Goal: Task Accomplishment & Management: Use online tool/utility

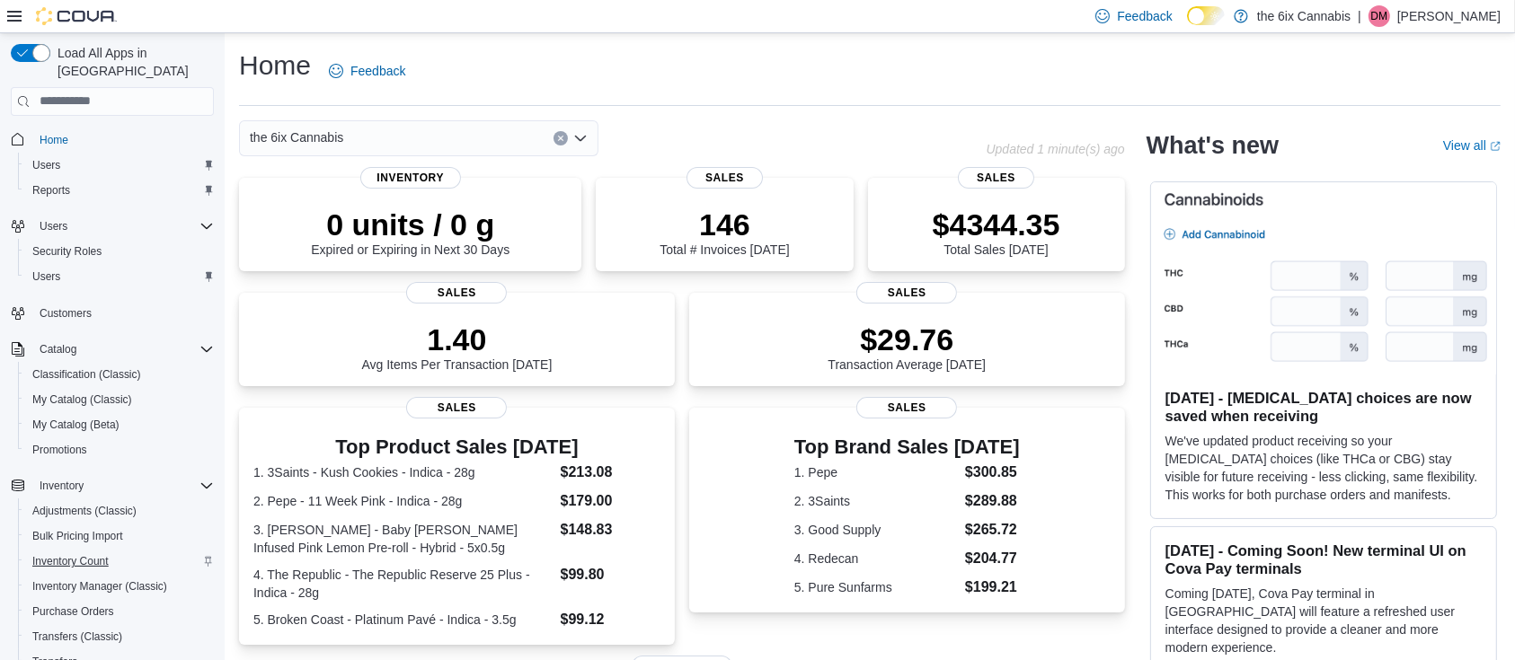
scroll to position [224, 0]
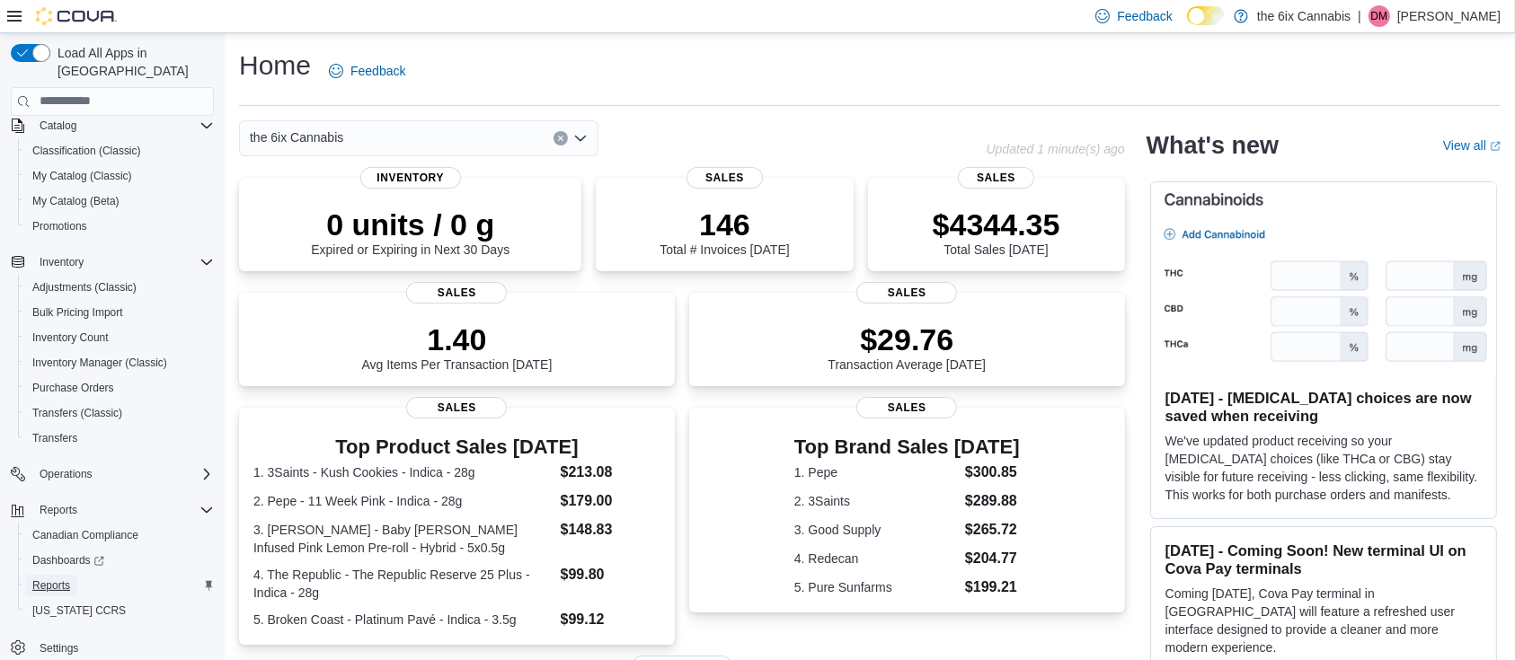
click at [52, 579] on span "Reports" at bounding box center [51, 586] width 38 height 14
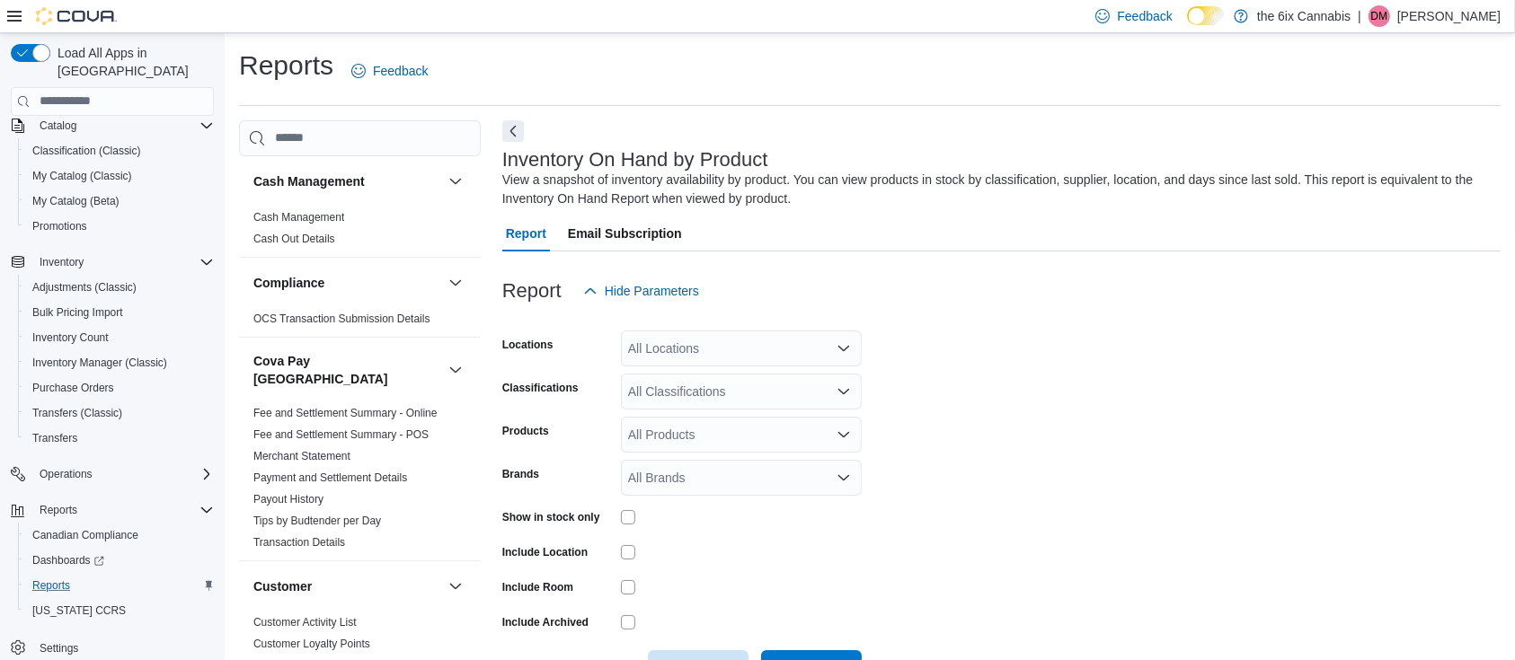
scroll to position [59, 0]
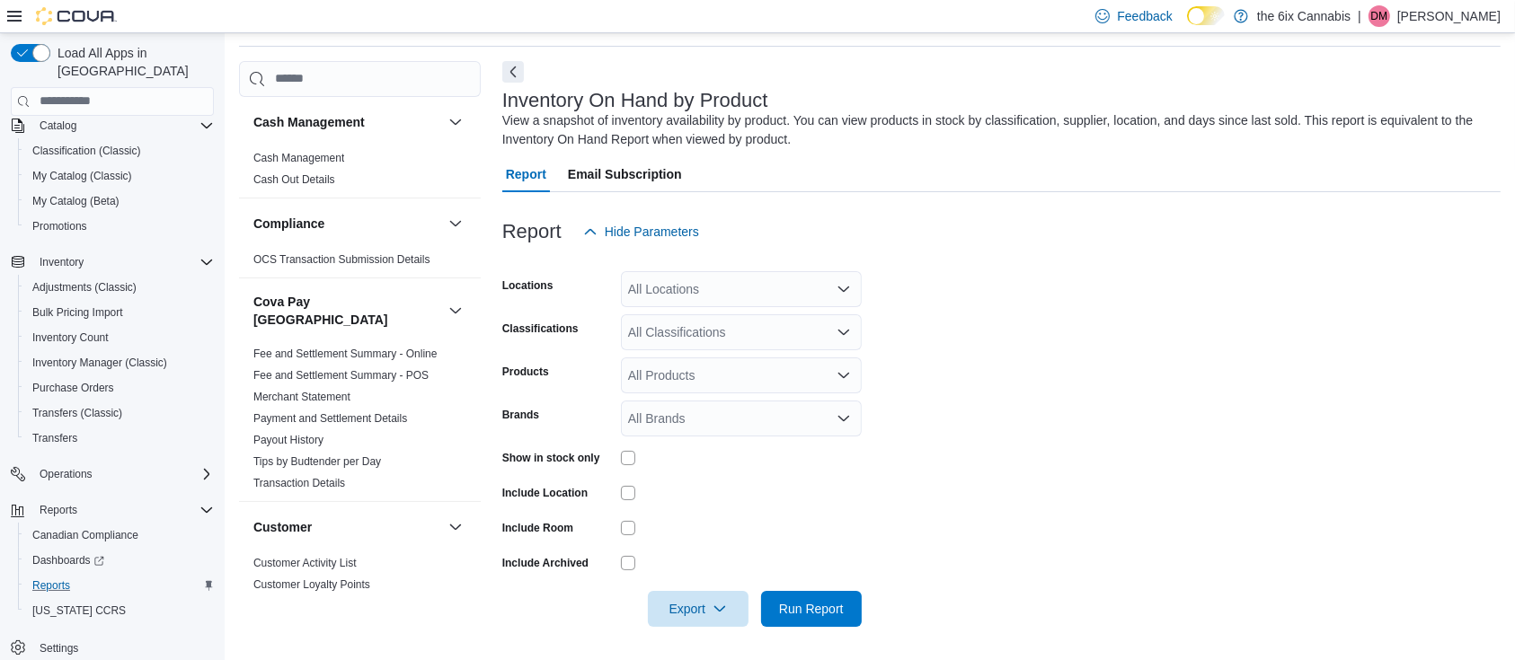
click at [842, 291] on icon "Open list of options" at bounding box center [844, 289] width 14 height 14
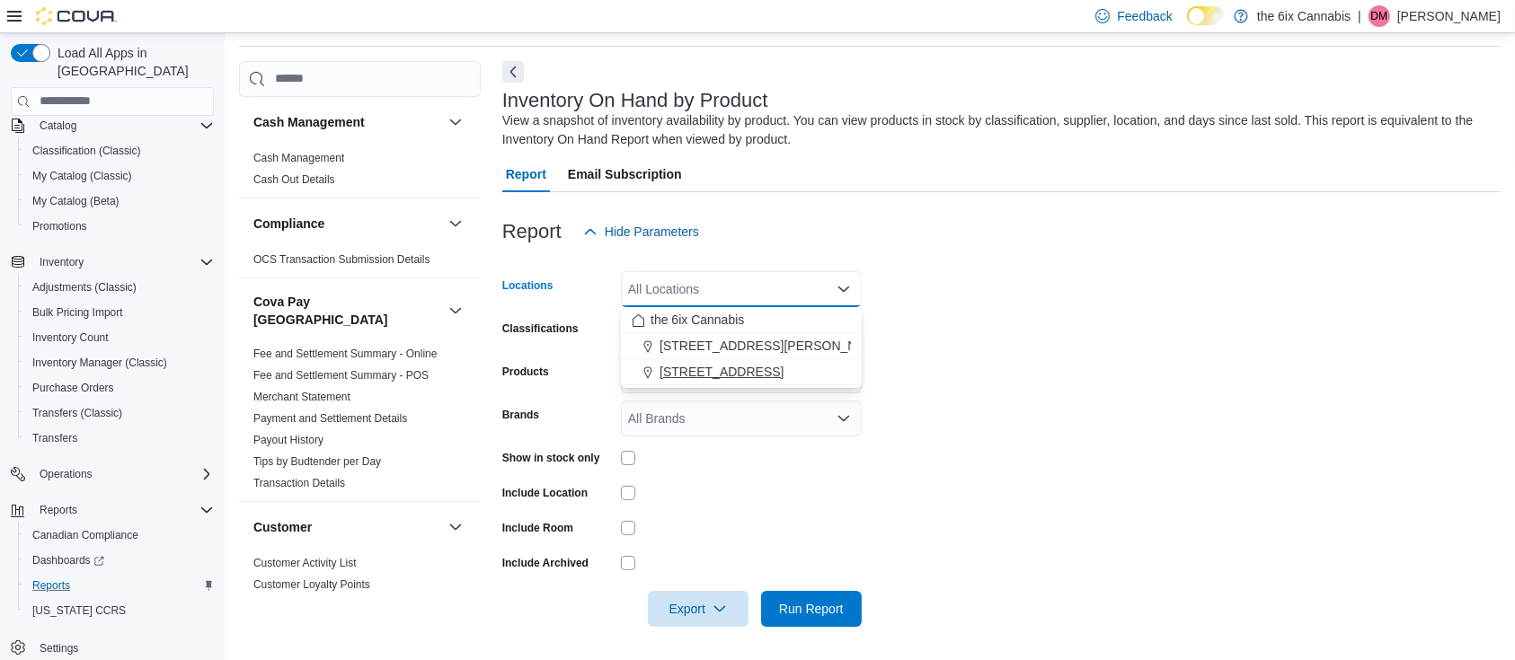
click at [729, 375] on span "6758 Kingston Rd." at bounding box center [722, 372] width 124 height 18
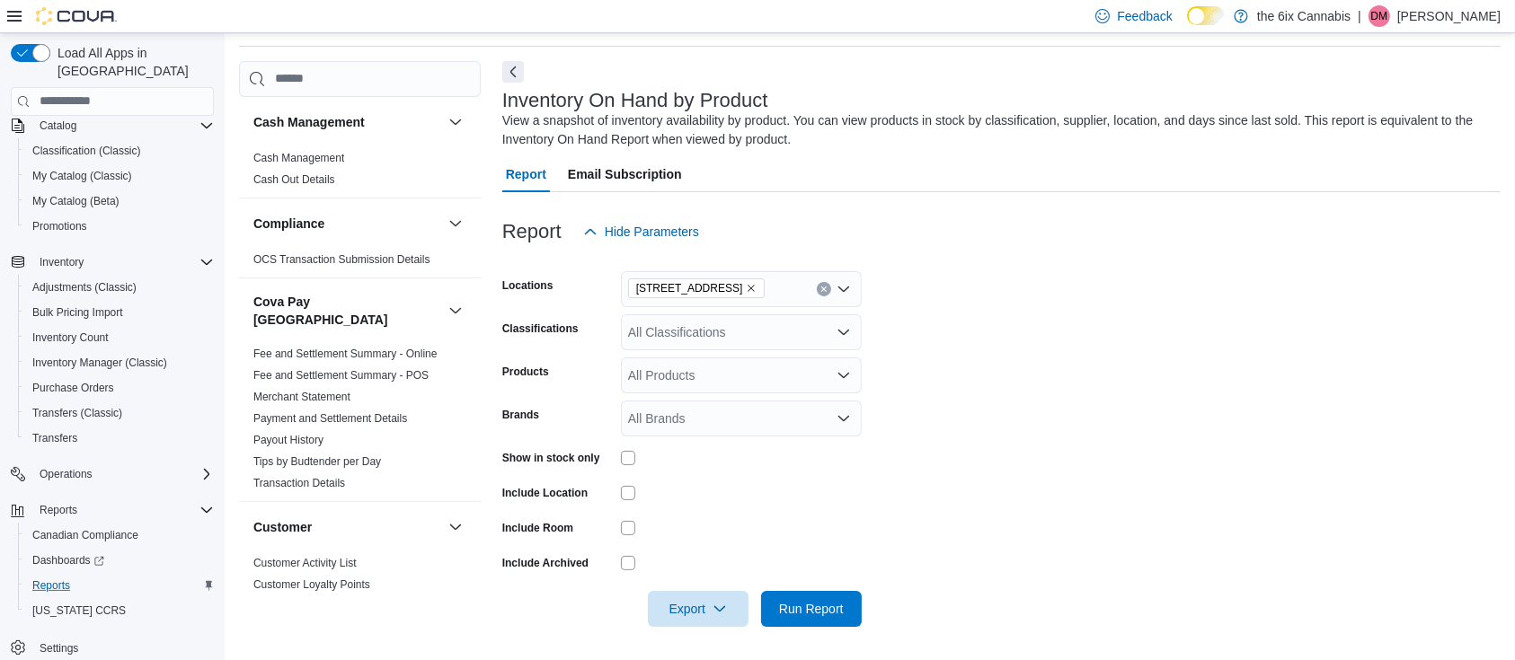
drag, startPoint x: 951, startPoint y: 313, endPoint x: 843, endPoint y: 327, distance: 108.8
click at [843, 327] on form "Locations 6758 Kingston Rd. Classifications All Classifications Products All Pr…" at bounding box center [1001, 438] width 998 height 377
click at [843, 327] on icon "Open list of options" at bounding box center [844, 332] width 14 height 14
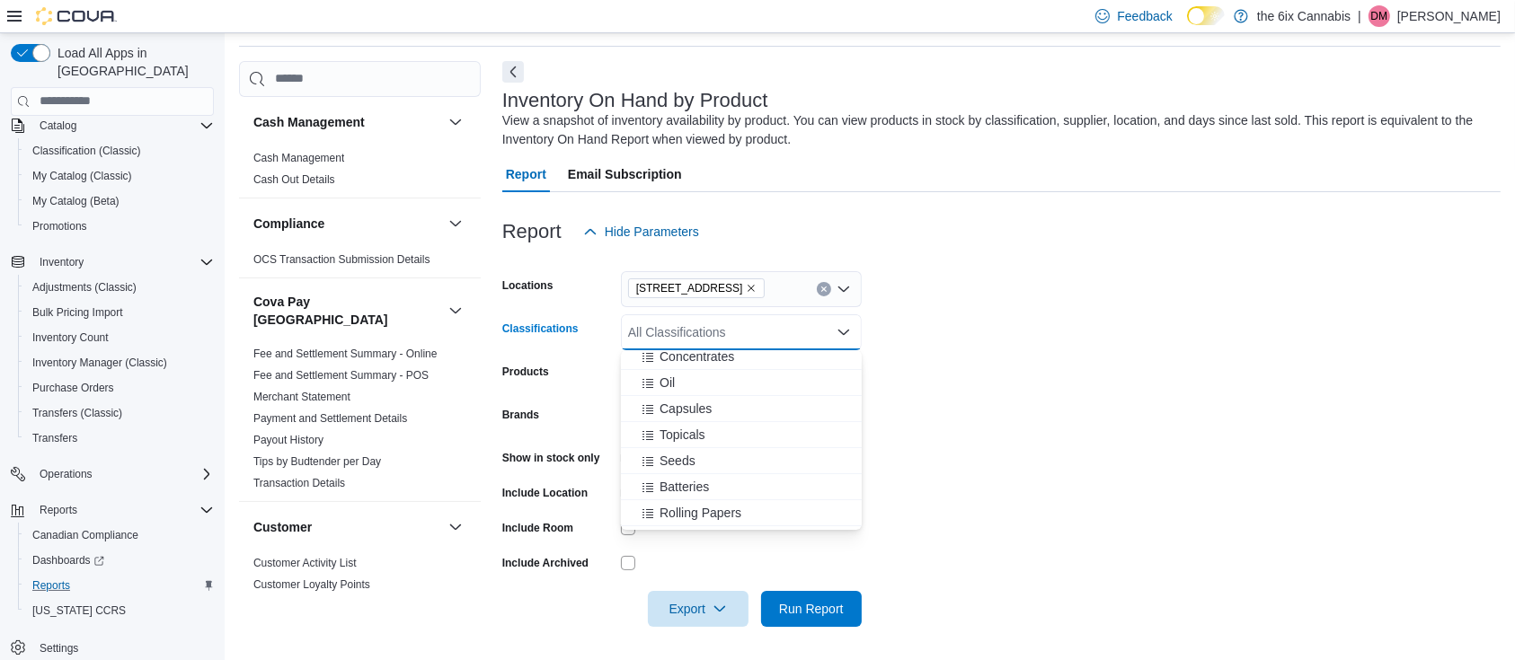
scroll to position [216, 0]
click at [670, 379] on span "Oil" at bounding box center [667, 382] width 15 height 18
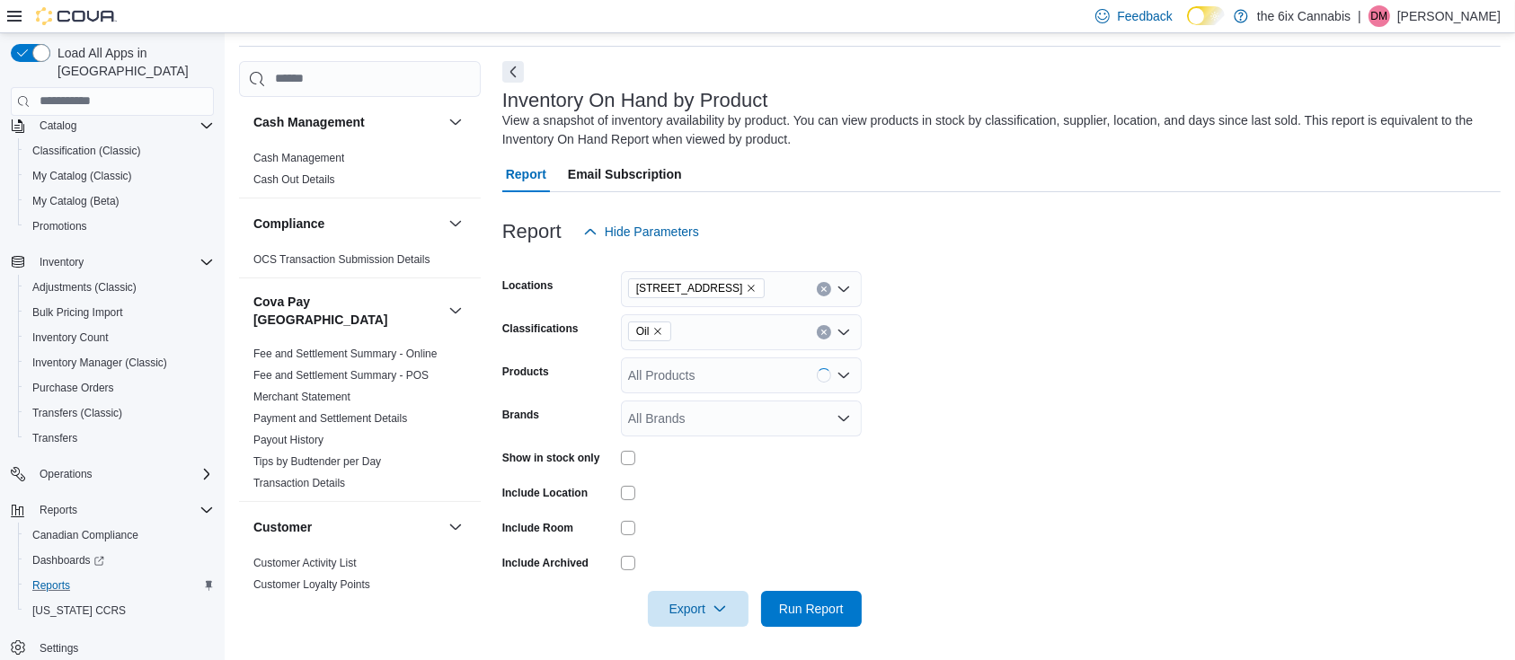
click at [976, 442] on form "Locations 6758 Kingston Rd. Classifications Oil Products All Products Brands Al…" at bounding box center [1001, 438] width 998 height 377
click at [806, 605] on span "Run Report" at bounding box center [811, 608] width 65 height 18
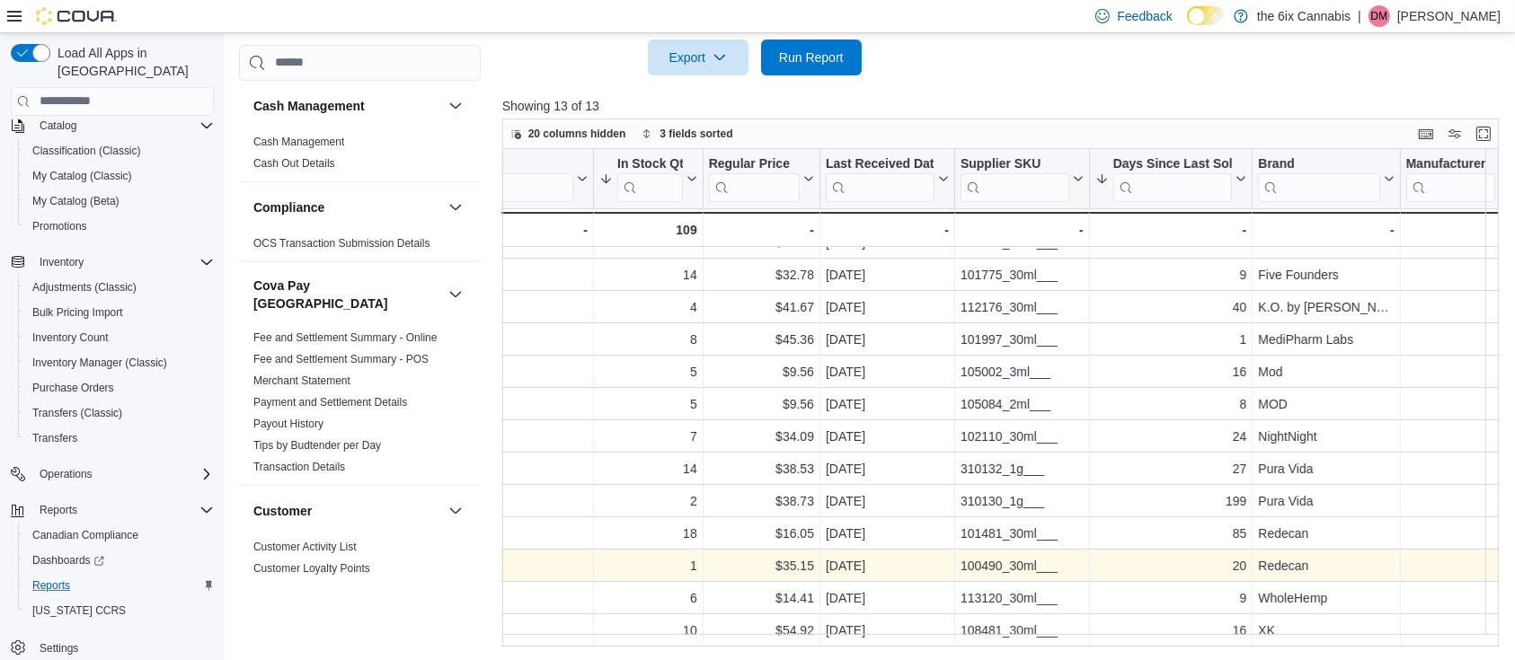
scroll to position [31, 0]
